Goal: Information Seeking & Learning: Understand process/instructions

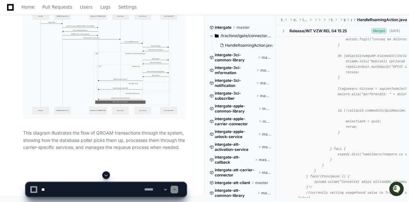
scroll to position [4464, 0]
click at [114, 107] on img at bounding box center [104, 64] width 163 height 112
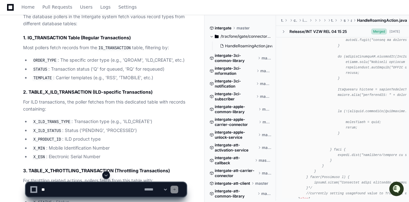
scroll to position [3666, 0]
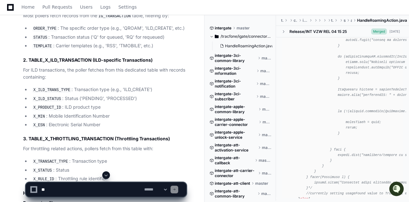
click at [111, 19] on code "IG_TRANSACTION" at bounding box center [114, 16] width 35 height 6
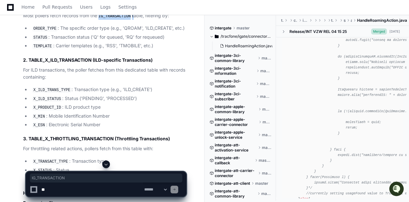
copy p "IG_TRANSACTION"
click at [104, 189] on textarea at bounding box center [91, 190] width 103 height 14
paste textarea "**********"
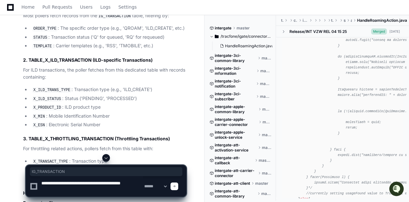
type textarea "**********"
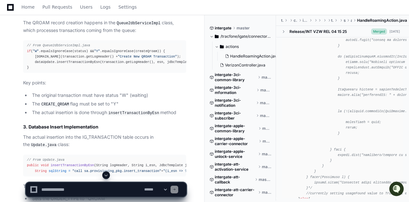
scroll to position [5108, 0]
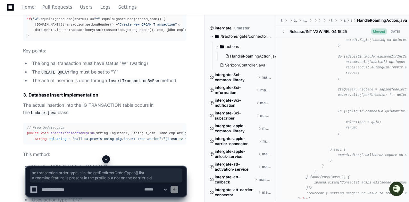
drag, startPoint x: 181, startPoint y: 131, endPoint x: 42, endPoint y: 118, distance: 139.7
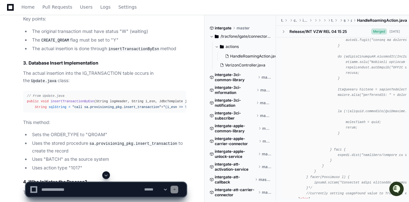
scroll to position [5172, 0]
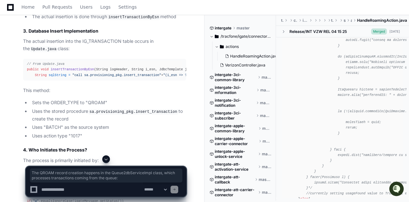
drag, startPoint x: 23, startPoint y: 90, endPoint x: 109, endPoint y: 99, distance: 86.6
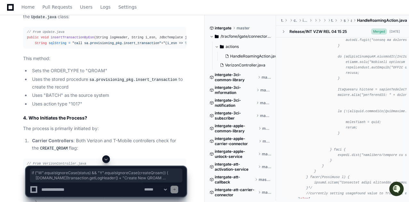
drag, startPoint x: 32, startPoint y: 105, endPoint x: 22, endPoint y: 87, distance: 20.6
click at [22, 87] on div "Based on all this information, I can provide a complete explanation of who crea…" at bounding box center [98, 34] width 176 height 835
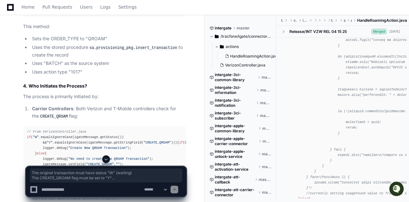
drag, startPoint x: 31, startPoint y: 99, endPoint x: 169, endPoint y: 116, distance: 138.2
drag, startPoint x: 178, startPoint y: 116, endPoint x: 39, endPoint y: 98, distance: 139.9
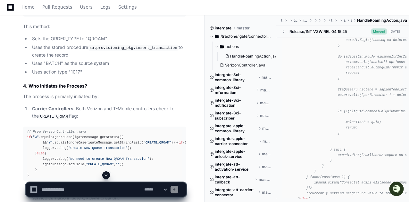
click at [11, 105] on div "Based on all this information, I can provide a complete explanation of who crea…" at bounding box center [98, 2] width 176 height 835
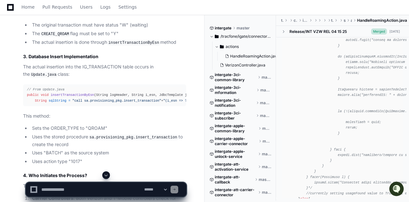
scroll to position [5134, 0]
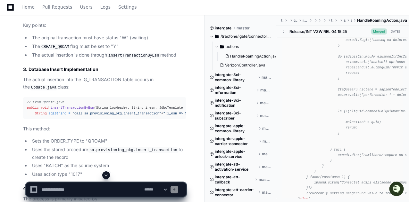
click at [16, 106] on div "Based on all this information, I can provide a complete explanation of who crea…" at bounding box center [98, 105] width 176 height 835
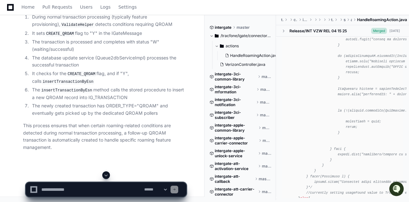
scroll to position [5570, 0]
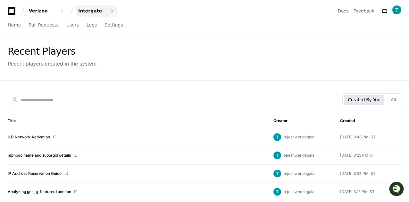
click at [87, 11] on div "Intergate" at bounding box center [92, 11] width 28 height 6
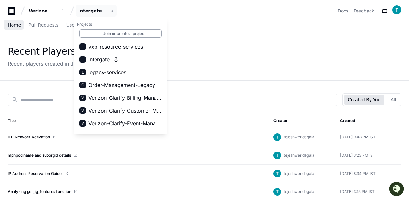
click at [12, 23] on span "Home" at bounding box center [14, 25] width 13 height 4
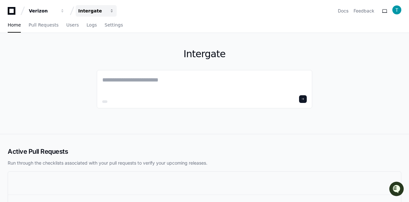
click at [92, 12] on div "Intergate" at bounding box center [92, 11] width 28 height 6
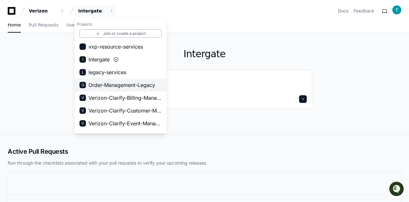
click at [111, 84] on span "Order-Management-Legacy" at bounding box center [121, 85] width 67 height 8
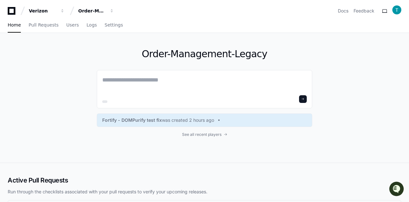
click at [111, 84] on textarea at bounding box center [204, 85] width 204 height 18
click at [120, 82] on textarea at bounding box center [204, 85] width 204 height 18
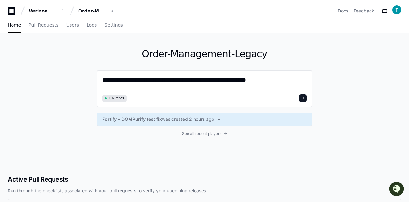
paste textarea "**********"
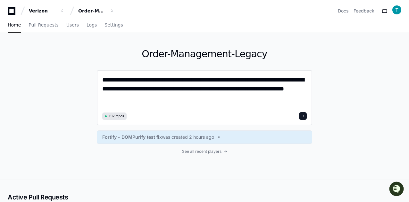
click at [254, 80] on textarea "**********" at bounding box center [204, 93] width 205 height 35
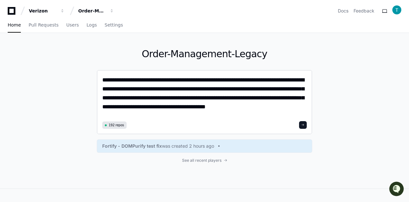
type textarea "**********"
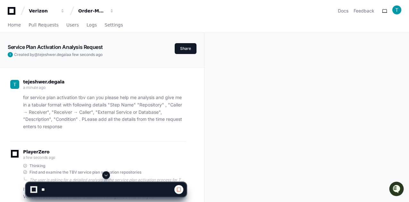
click at [12, 120] on div "for service plan activation tbv can you please help me analysis and give me in …" at bounding box center [98, 112] width 176 height 37
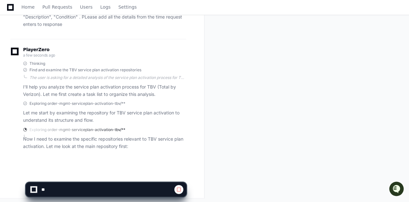
scroll to position [104, 0]
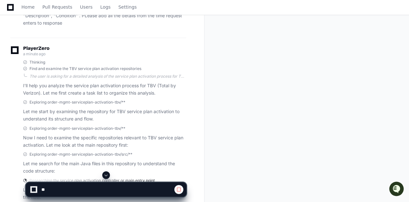
click at [15, 143] on div "Exploring order-mgmt-serviceplan-activation-tbv/** Now I need to examine the sp…" at bounding box center [98, 137] width 176 height 23
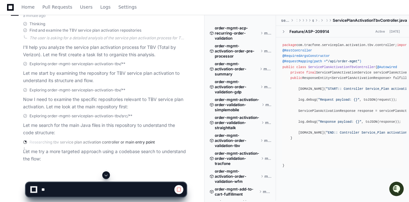
scroll to position [153, 0]
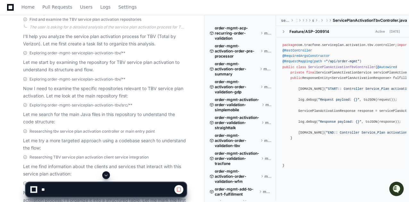
click at [12, 128] on div "PlayerZero 3 minutes ago Thinking Find and examine the TBV service plan activat…" at bounding box center [98, 120] width 176 height 265
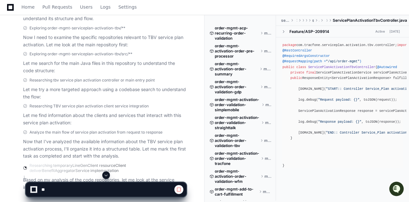
scroll to position [244, 0]
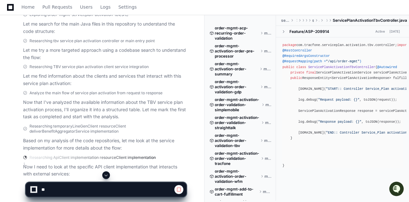
click at [33, 140] on p "Based on my analysis of the code repositories, let me look at the service imple…" at bounding box center [104, 144] width 163 height 15
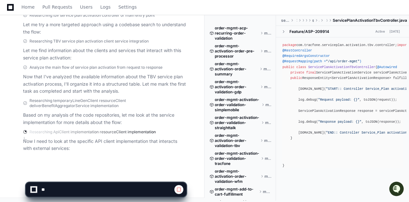
scroll to position [270, 0]
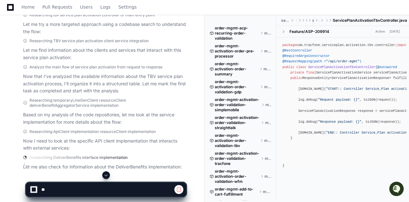
click at [0, 153] on div "tejeshwer.degala 4 minutes ago for service plan activation tbv can you please h…" at bounding box center [102, 7] width 204 height 419
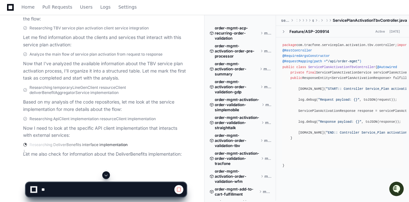
scroll to position [289, 0]
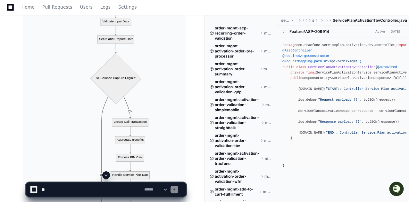
scroll to position [2980, 0]
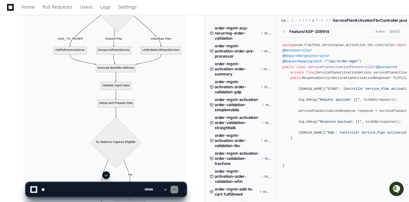
drag, startPoint x: 124, startPoint y: 85, endPoint x: 118, endPoint y: 94, distance: 10.8
click at [99, 71] on img at bounding box center [104, 12] width 163 height 685
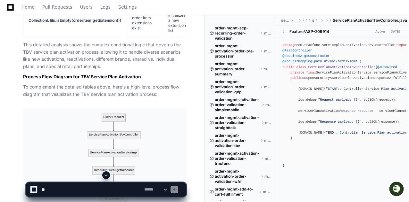
scroll to position [2528, 0]
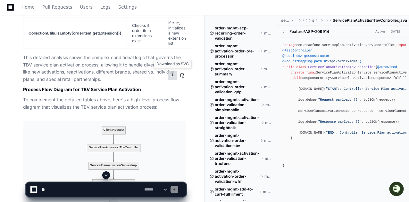
click at [173, 75] on button at bounding box center [173, 76] width 10 height 10
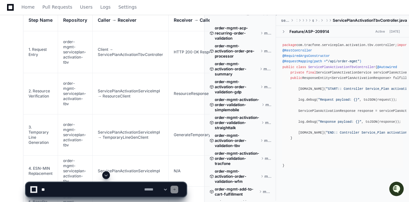
scroll to position [478, 0]
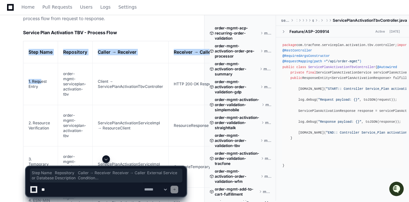
drag, startPoint x: 28, startPoint y: 47, endPoint x: 45, endPoint y: 80, distance: 37.6
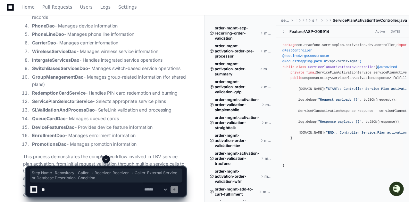
scroll to position [1119, 0]
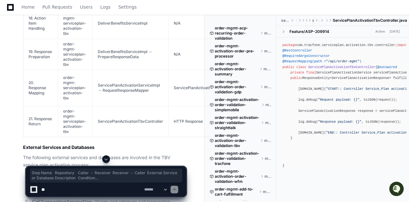
click at [26, 144] on h2 "External Services and Databases" at bounding box center [104, 147] width 163 height 6
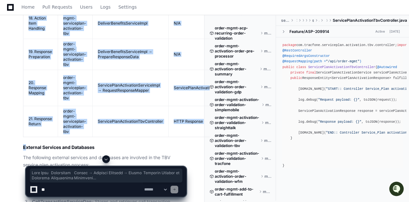
copy article "Step Name Repository Caller → Receiver Receiver → Caller External Service or Da…"
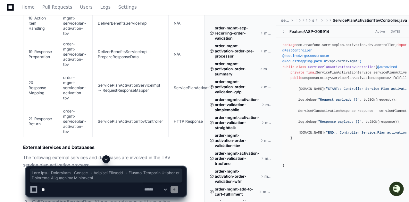
click at [96, 154] on p "The following external services and databases are involved in the TBV service p…" at bounding box center [104, 161] width 163 height 15
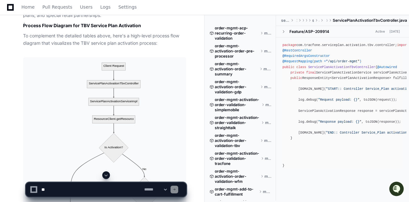
scroll to position [2496, 0]
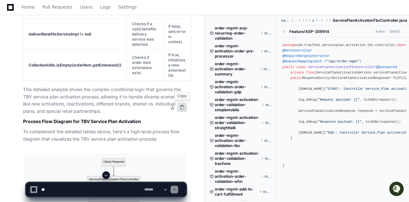
click at [181, 108] on button at bounding box center [182, 108] width 10 height 10
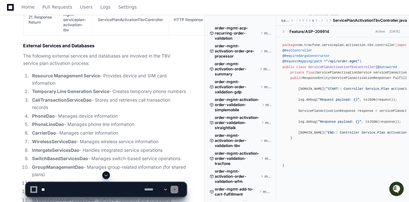
scroll to position [1189, 0]
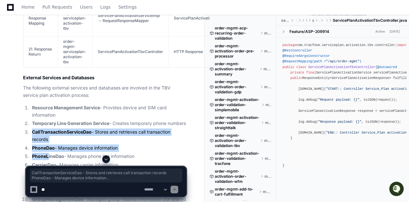
drag, startPoint x: 31, startPoint y: 75, endPoint x: 48, endPoint y: 99, distance: 28.8
click at [48, 104] on ol "Resource Management Service - Provides device and SIM card information Temporar…" at bounding box center [104, 187] width 163 height 166
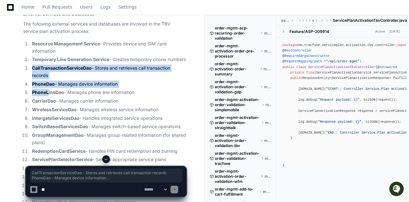
scroll to position [1285, 0]
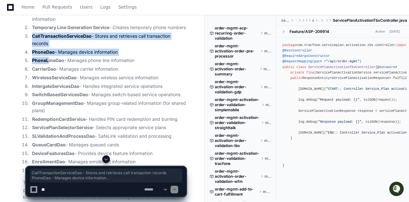
click at [141, 167] on li "PromotionsDao - Manages promotion information" at bounding box center [108, 170] width 156 height 7
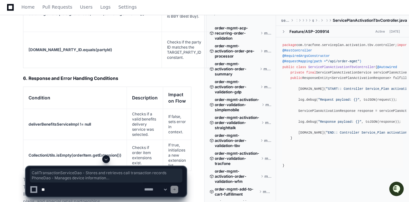
scroll to position [2246, 0]
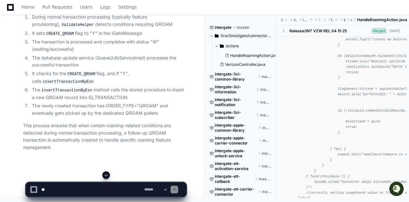
scroll to position [5557, 0]
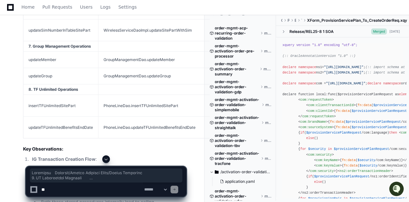
click at [130, 156] on li "IG Transaction Creation Flow : The application first calls createActionItemIgTr…" at bounding box center [108, 185] width 156 height 58
